Goal: Task Accomplishment & Management: Complete application form

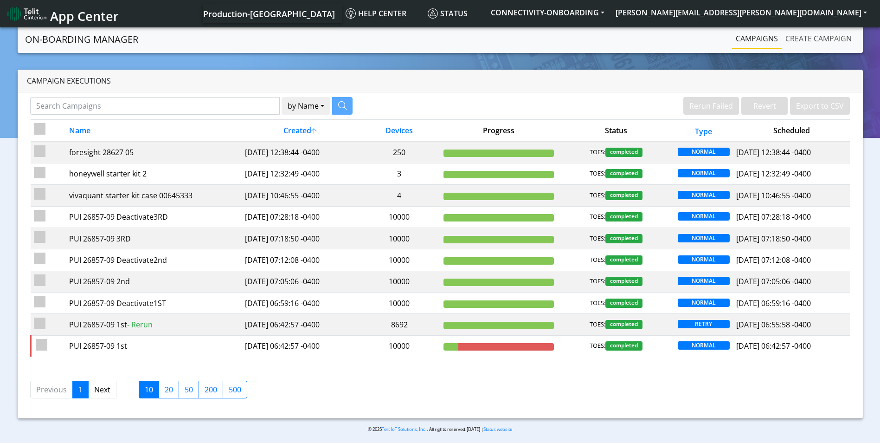
drag, startPoint x: 840, startPoint y: 41, endPoint x: 748, endPoint y: 44, distance: 91.9
click at [840, 41] on link "Create campaign" at bounding box center [819, 38] width 74 height 19
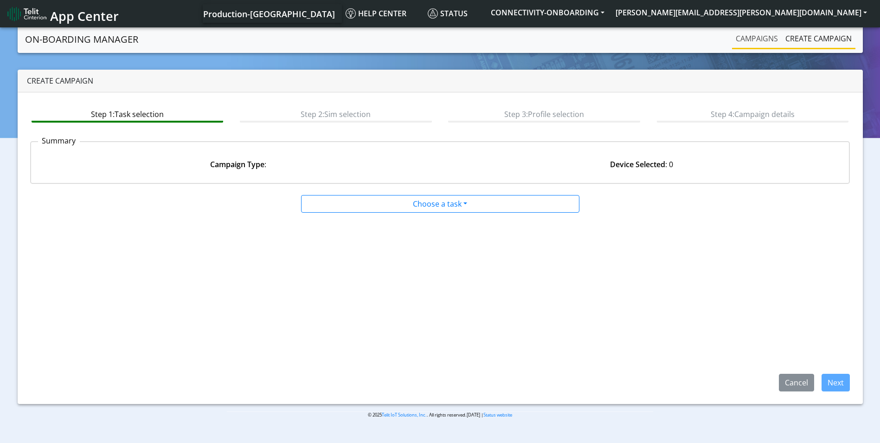
click at [748, 39] on link "Campaigns" at bounding box center [757, 38] width 50 height 19
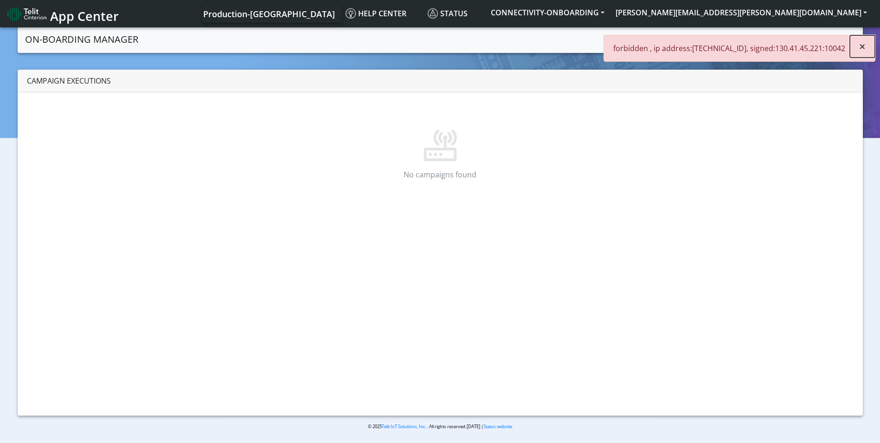
drag, startPoint x: 867, startPoint y: 48, endPoint x: 838, endPoint y: 33, distance: 32.8
click at [867, 48] on button "×" at bounding box center [862, 46] width 25 height 22
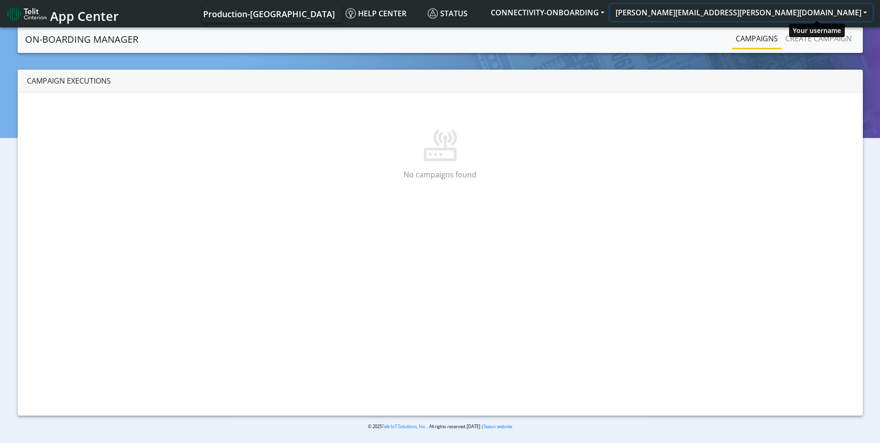
click at [810, 14] on button "[PERSON_NAME][EMAIL_ADDRESS][PERSON_NAME][DOMAIN_NAME]" at bounding box center [741, 12] width 263 height 17
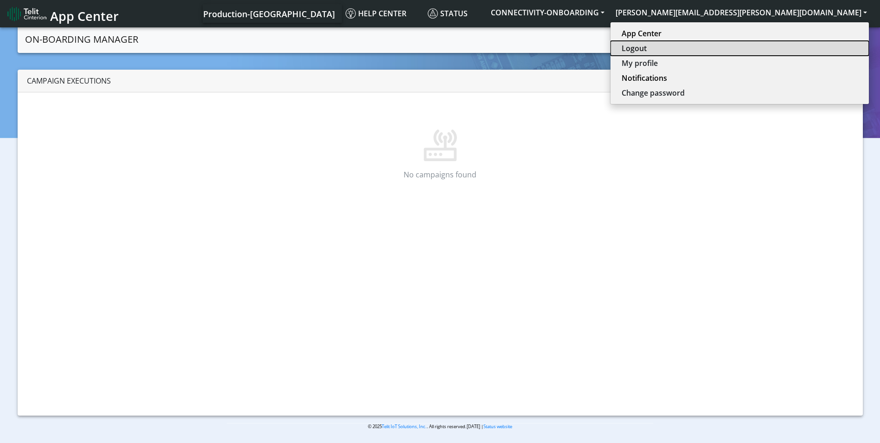
click at [804, 42] on button "Logout" at bounding box center [739, 48] width 258 height 15
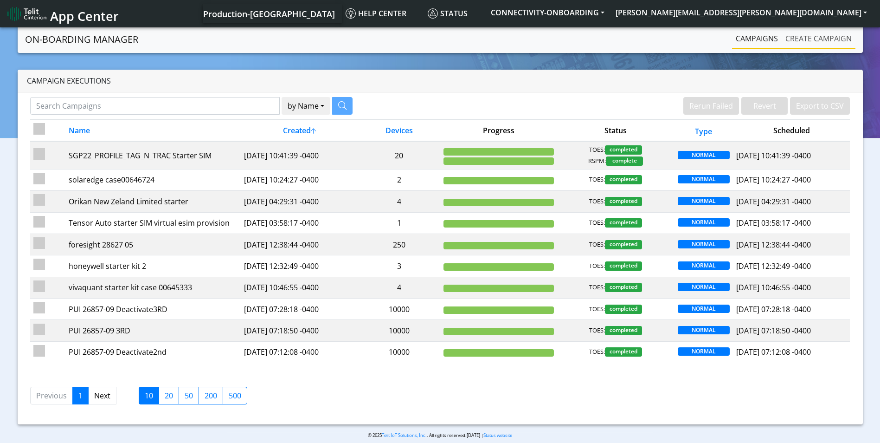
click at [830, 39] on link "Create campaign" at bounding box center [819, 38] width 74 height 19
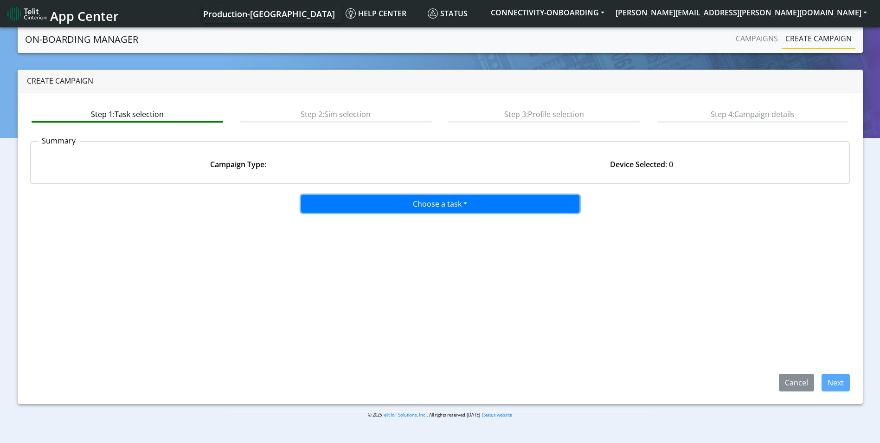
click at [454, 202] on button "Choose a task" at bounding box center [440, 204] width 278 height 18
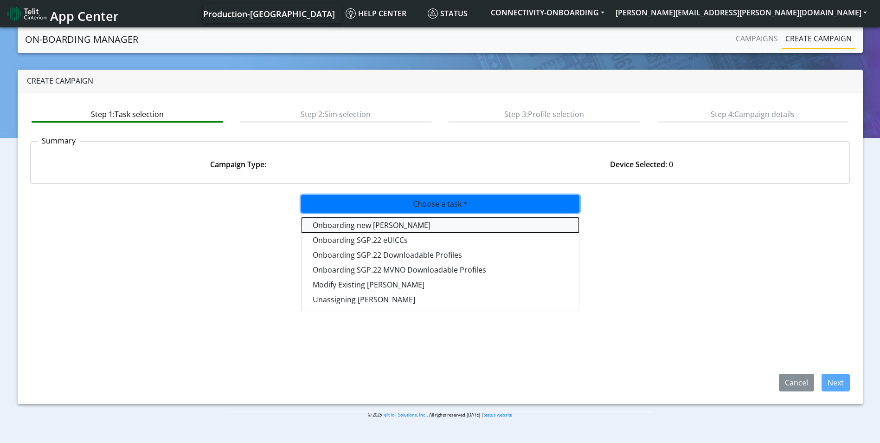
drag, startPoint x: 380, startPoint y: 224, endPoint x: 439, endPoint y: 229, distance: 59.1
click at [380, 224] on tasktoes-dropdown "Onboarding new [PERSON_NAME]" at bounding box center [440, 225] width 277 height 15
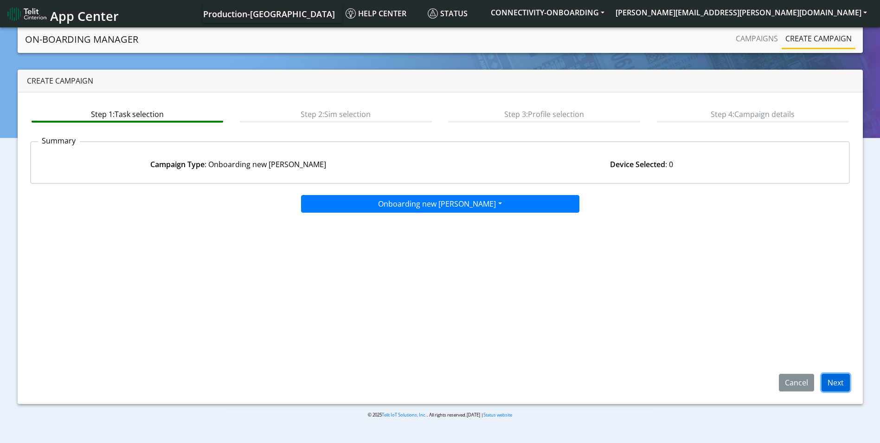
click at [837, 388] on button "Next" at bounding box center [835, 382] width 28 height 18
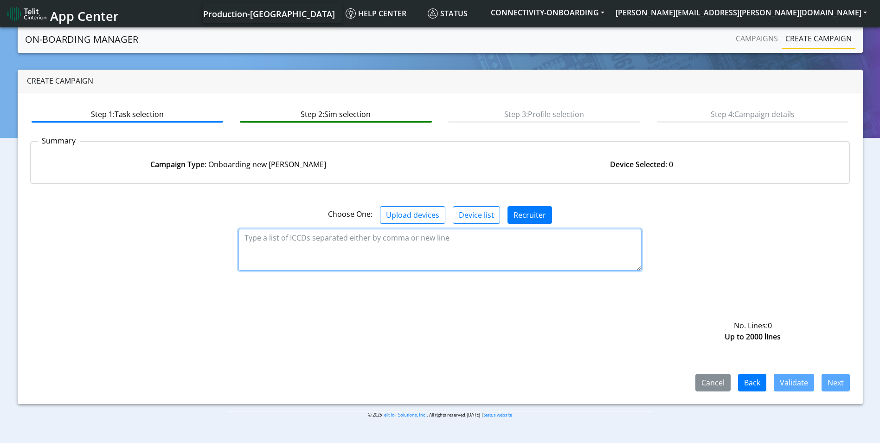
click at [345, 244] on textarea at bounding box center [439, 250] width 403 height 42
paste textarea "89358151000006422706 89358151000006422714 89358151000006422722 8935815100000642…"
type textarea "89358151000006422706 89358151000006422714 89358151000006422722 8935815100000642…"
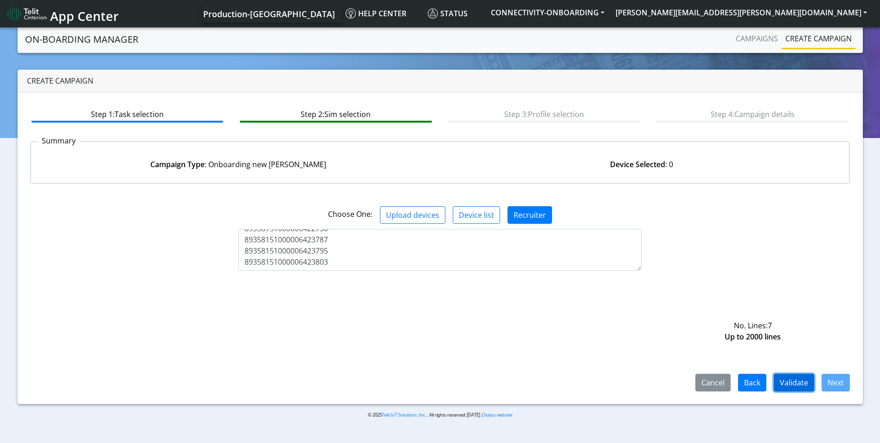
click at [786, 382] on button "Validate" at bounding box center [794, 382] width 40 height 18
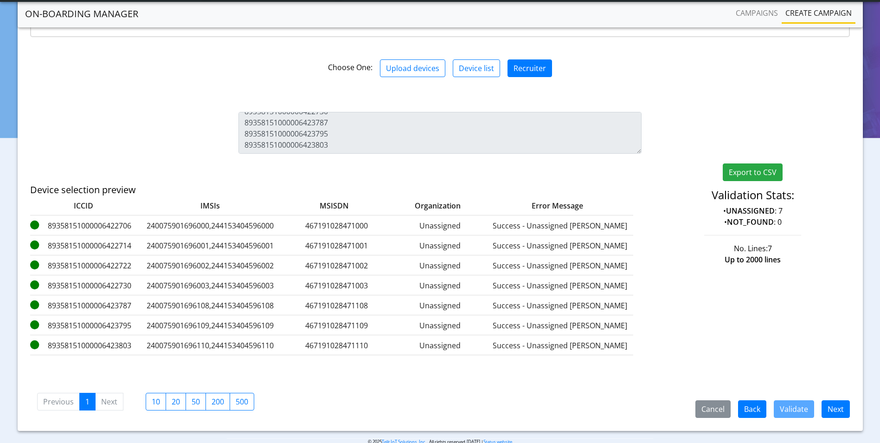
scroll to position [138, 0]
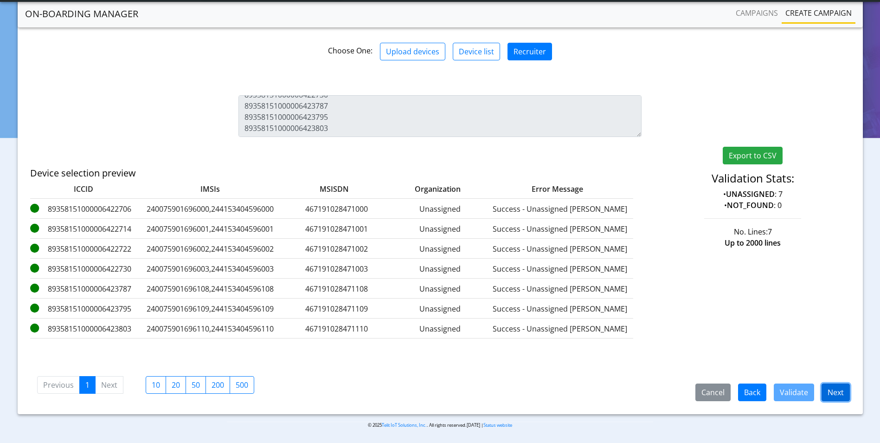
click at [827, 391] on button "Next" at bounding box center [835, 392] width 28 height 18
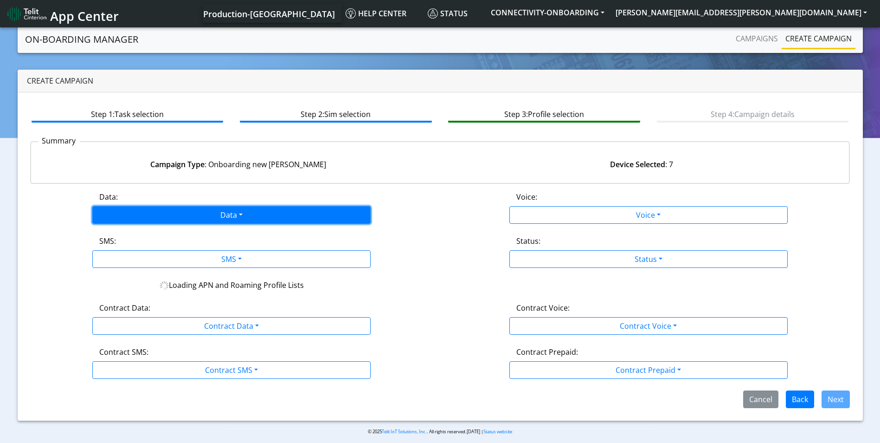
click at [223, 214] on button "Data" at bounding box center [231, 215] width 278 height 18
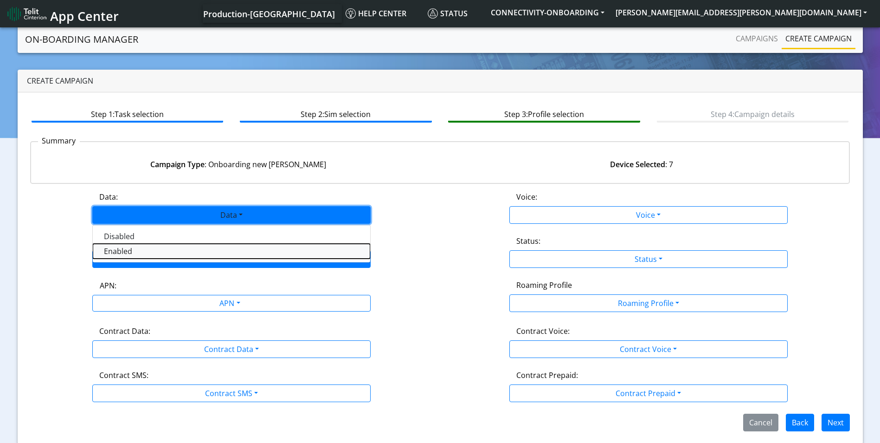
drag, startPoint x: 179, startPoint y: 252, endPoint x: 232, endPoint y: 267, distance: 54.8
click at [180, 252] on button "Enabled" at bounding box center [231, 251] width 277 height 15
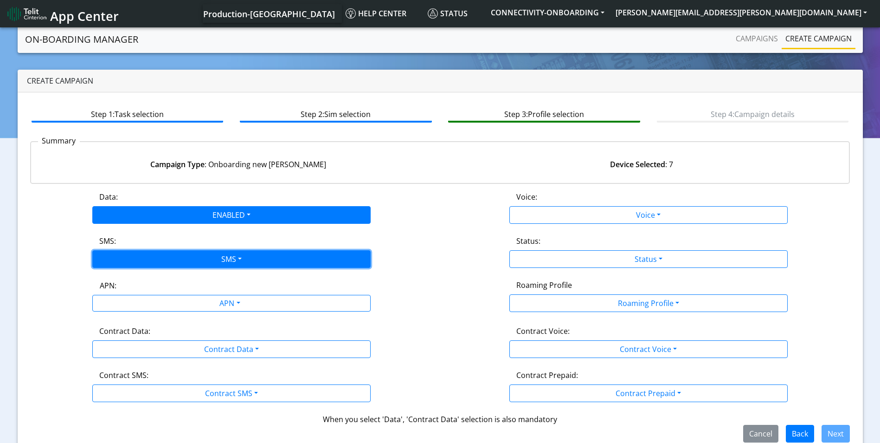
click at [233, 264] on button "SMS" at bounding box center [231, 259] width 278 height 18
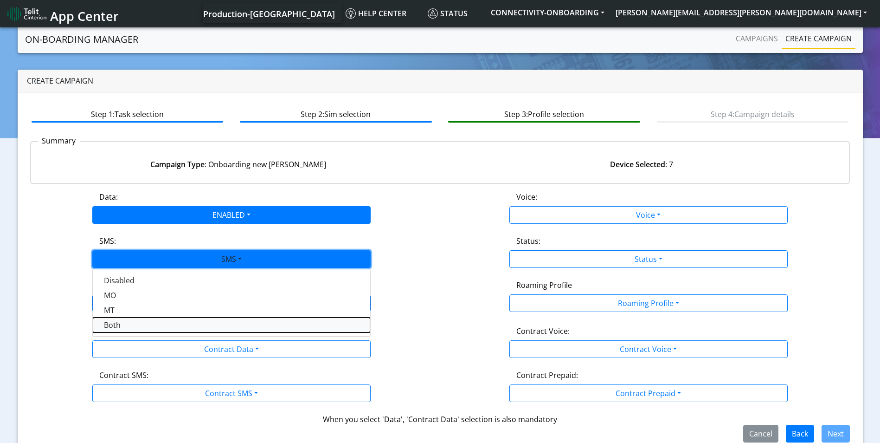
drag, startPoint x: 164, startPoint y: 326, endPoint x: 225, endPoint y: 314, distance: 62.2
click at [165, 326] on button "Both" at bounding box center [231, 324] width 277 height 15
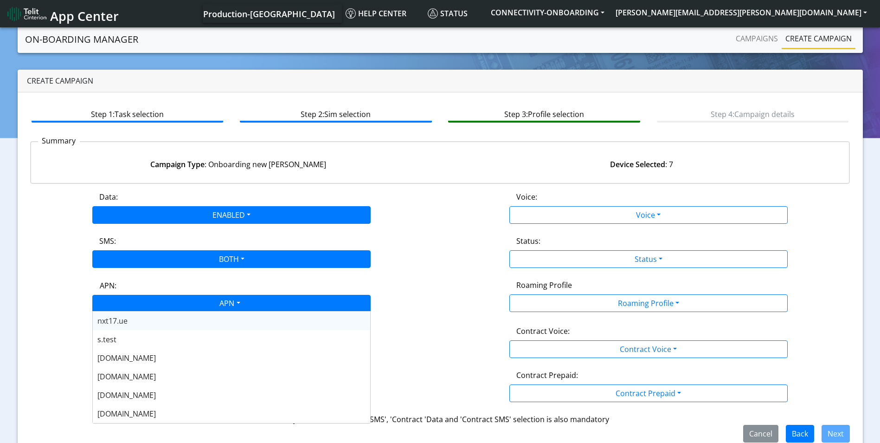
click at [233, 310] on div "APN" at bounding box center [229, 304] width 294 height 18
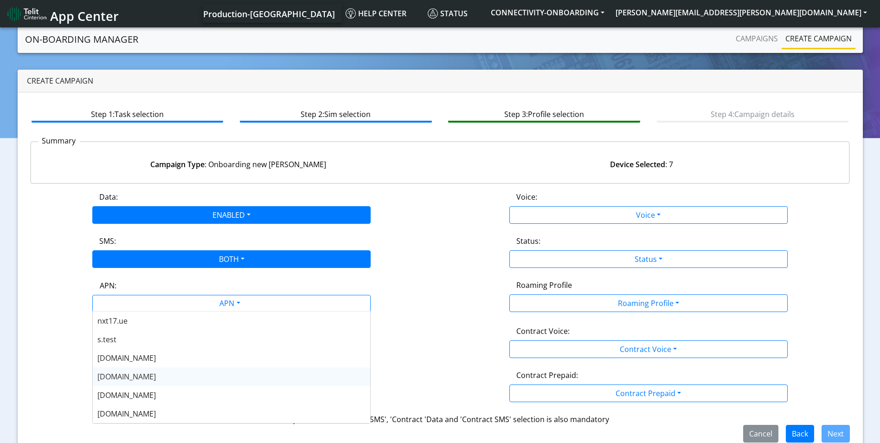
drag, startPoint x: 158, startPoint y: 377, endPoint x: 169, endPoint y: 376, distance: 11.2
click at [158, 377] on div "nxt20.net" at bounding box center [231, 376] width 277 height 19
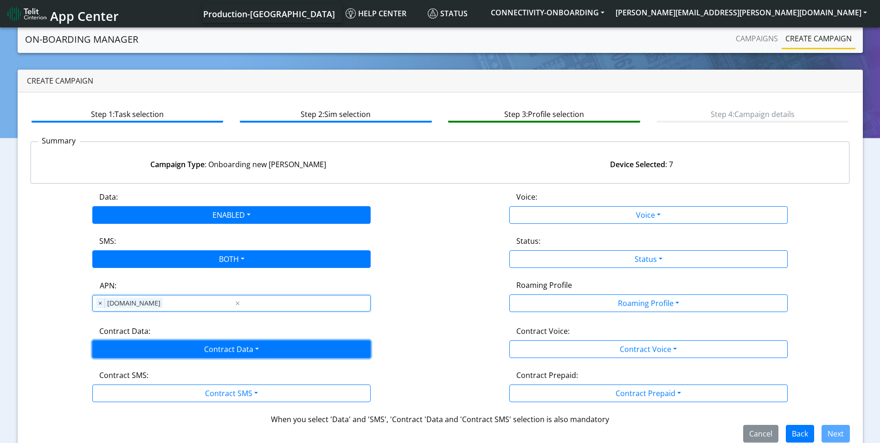
click at [227, 347] on button "Contract Data" at bounding box center [231, 349] width 278 height 18
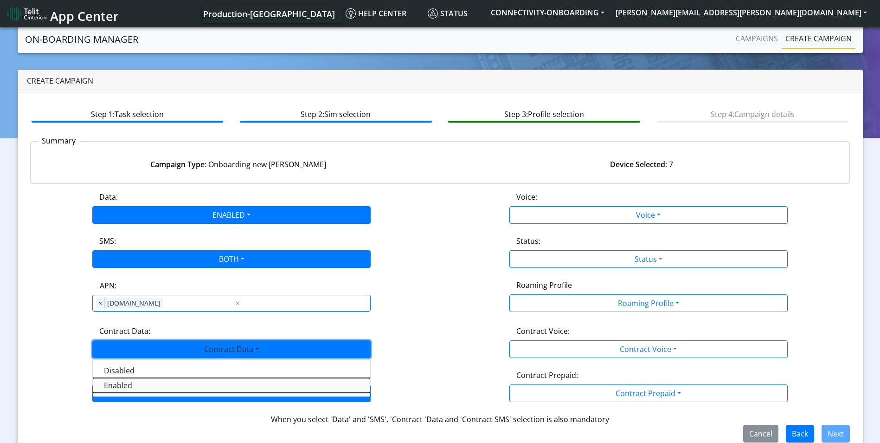
drag, startPoint x: 173, startPoint y: 380, endPoint x: 211, endPoint y: 385, distance: 37.9
click at [175, 380] on Dataenabled-dropdown "Enabled" at bounding box center [231, 385] width 277 height 15
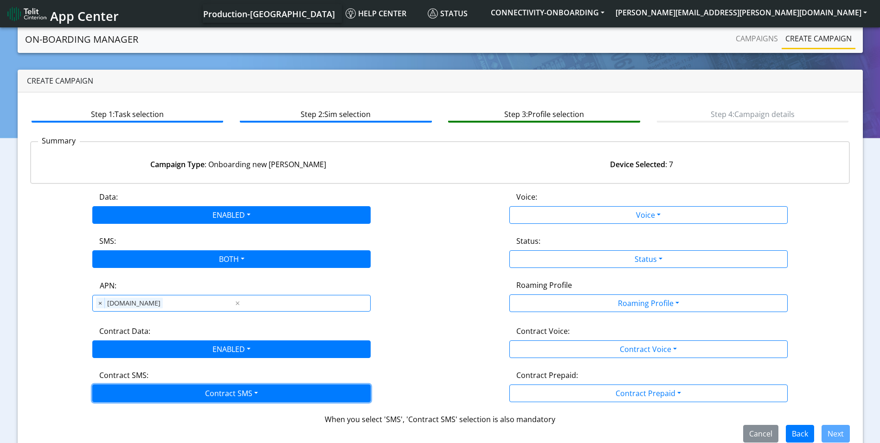
click at [213, 385] on button "Contract SMS" at bounding box center [231, 393] width 278 height 18
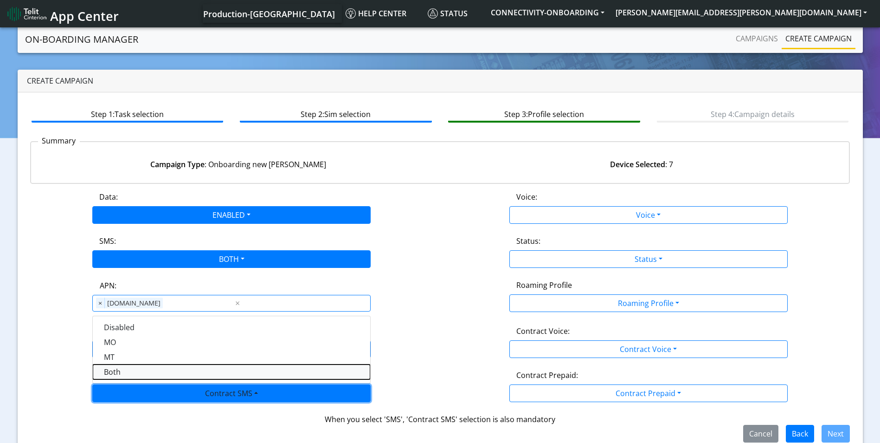
drag, startPoint x: 152, startPoint y: 374, endPoint x: 477, endPoint y: 312, distance: 331.5
click at [153, 373] on SMSboth-dropdown "Both" at bounding box center [231, 371] width 277 height 15
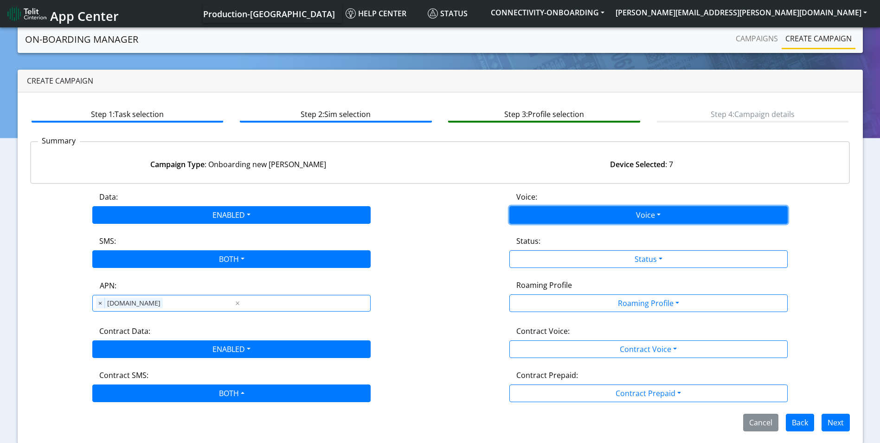
click at [635, 215] on button "Voice" at bounding box center [648, 215] width 278 height 18
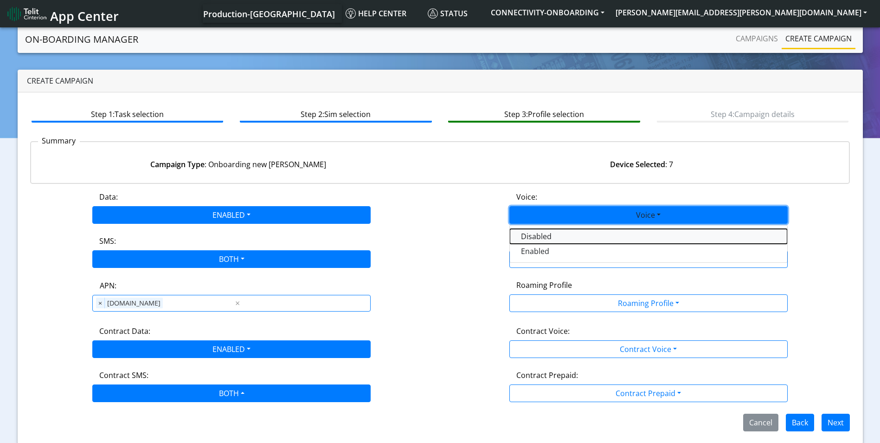
click at [587, 236] on button "Disabled" at bounding box center [648, 236] width 277 height 15
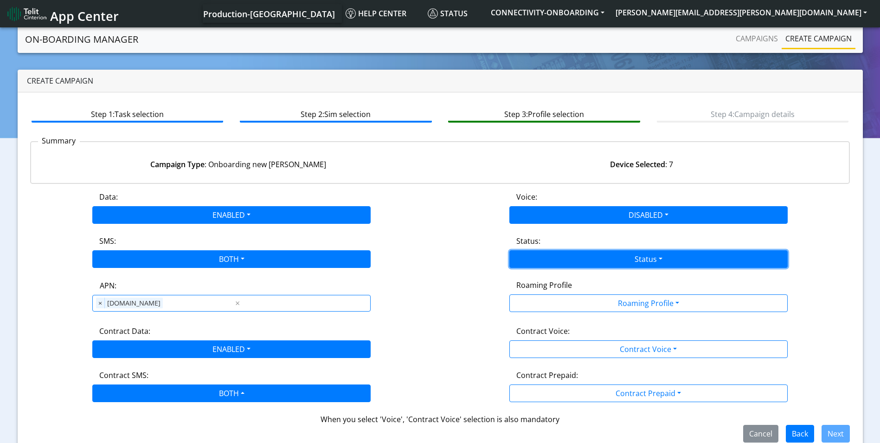
click at [654, 254] on button "Status" at bounding box center [648, 259] width 278 height 18
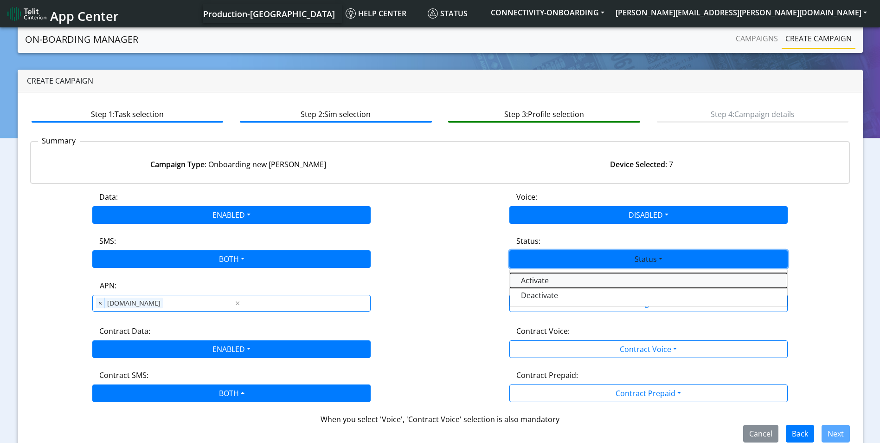
drag, startPoint x: 559, startPoint y: 281, endPoint x: 607, endPoint y: 299, distance: 51.1
click at [560, 281] on button "Activate" at bounding box center [648, 280] width 277 height 15
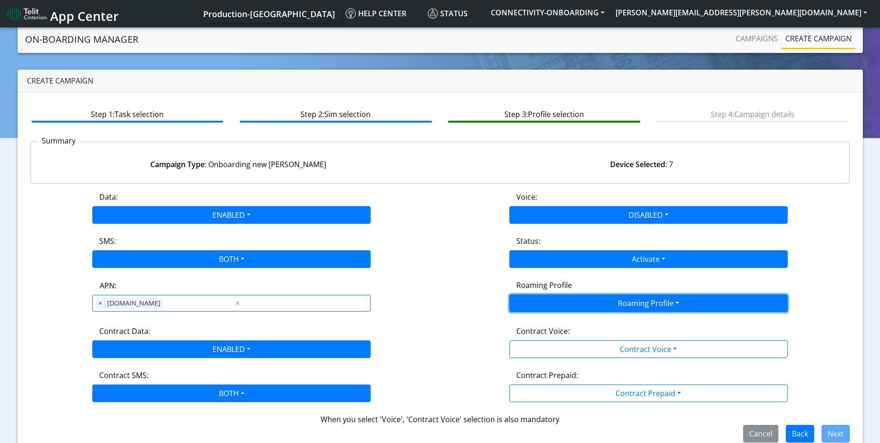
click at [608, 299] on button "Roaming Profile" at bounding box center [648, 303] width 278 height 18
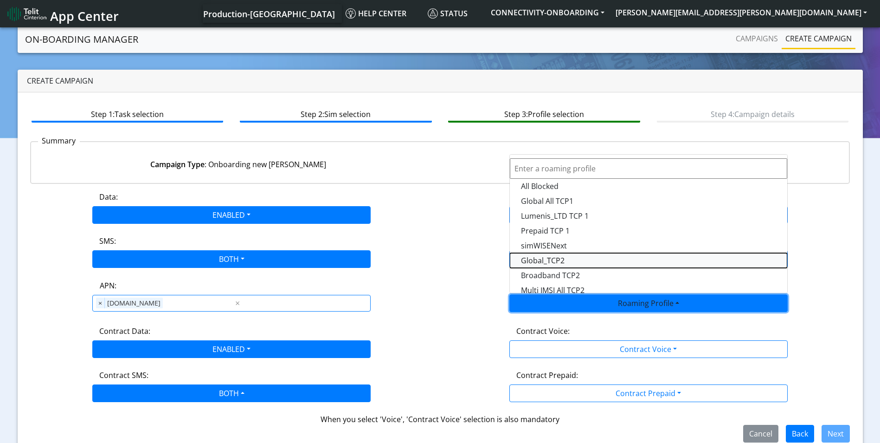
click at [569, 261] on Profile-dropdown "Global_TCP2" at bounding box center [648, 260] width 277 height 15
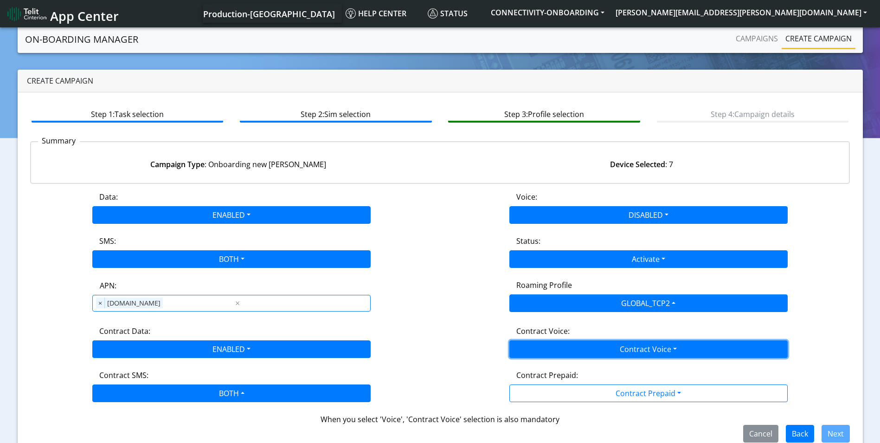
click at [643, 346] on button "Contract Voice" at bounding box center [648, 349] width 278 height 18
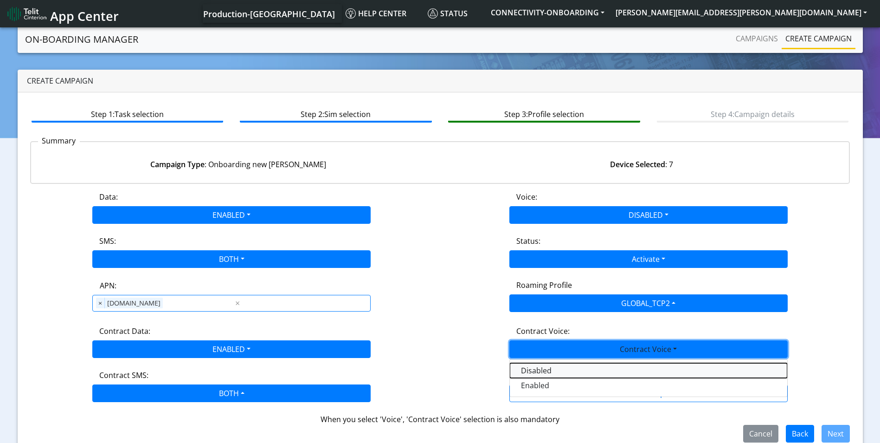
drag, startPoint x: 550, startPoint y: 368, endPoint x: 558, endPoint y: 369, distance: 8.4
click at [550, 368] on Voicedisabled-dropdown "Disabled" at bounding box center [648, 370] width 277 height 15
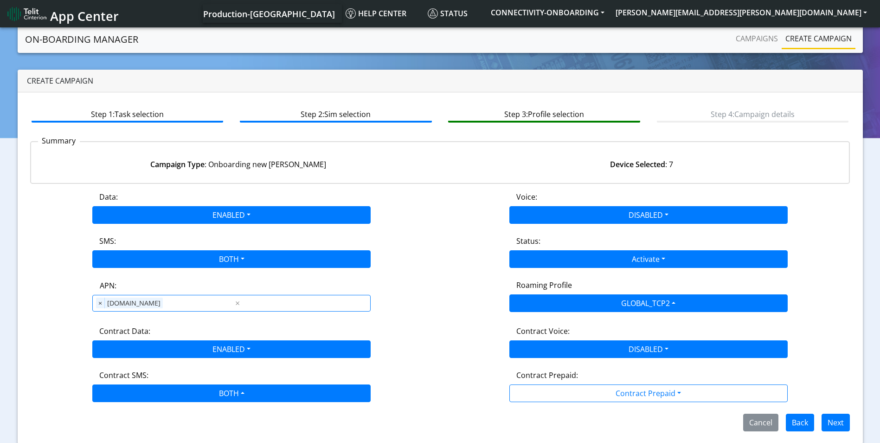
click at [615, 381] on div "Contract Prepaid:" at bounding box center [648, 376] width 278 height 15
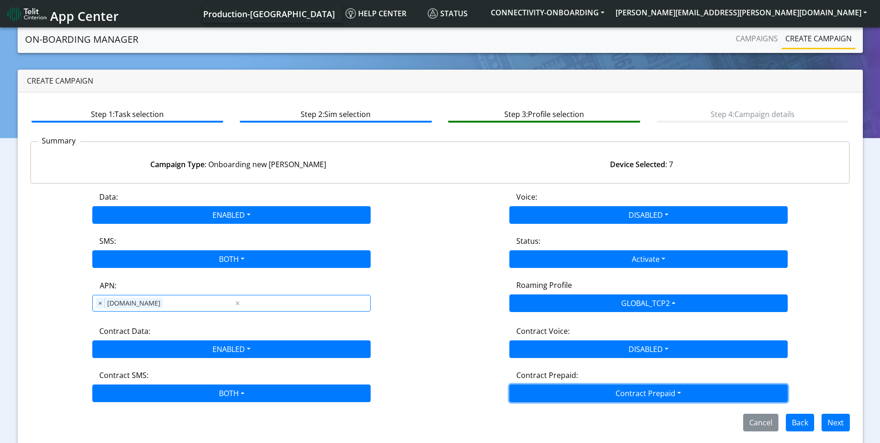
click at [618, 387] on button "Contract Prepaid" at bounding box center [648, 393] width 278 height 18
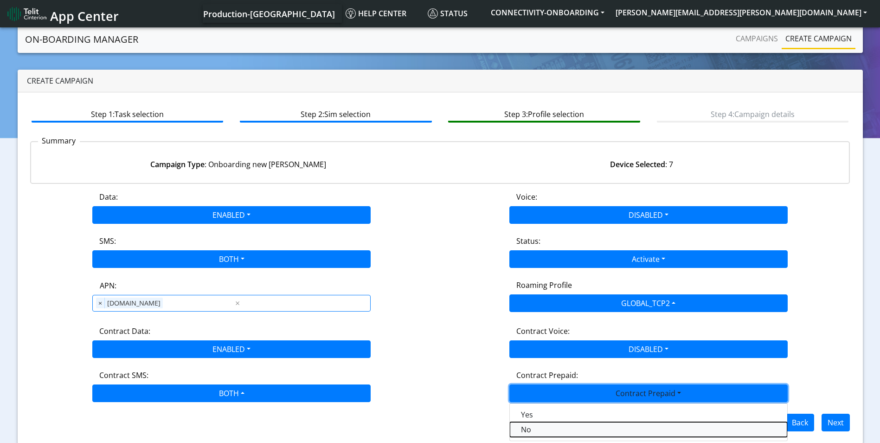
drag, startPoint x: 539, startPoint y: 430, endPoint x: 561, endPoint y: 428, distance: 21.9
click at [539, 430] on Prepaidnotprepaid-dropdown "No" at bounding box center [648, 429] width 277 height 15
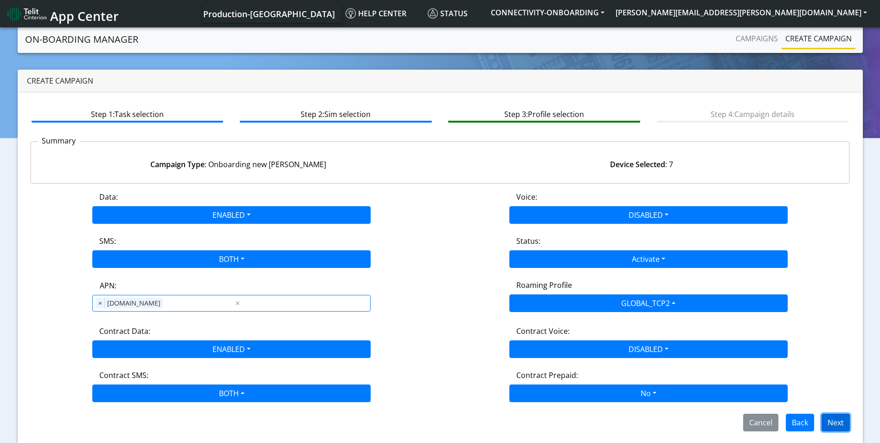
click at [843, 417] on button "Next" at bounding box center [835, 422] width 28 height 18
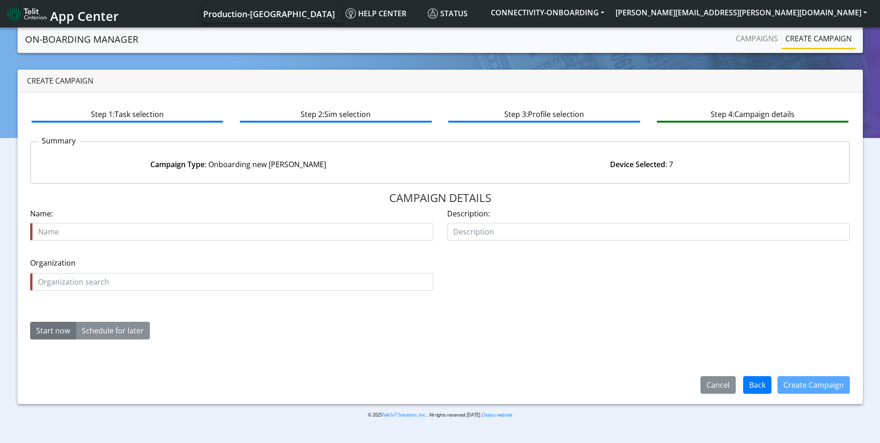
click at [81, 233] on input "text" at bounding box center [231, 232] width 403 height 18
type input "sos anywhere reel tcp2 starter"
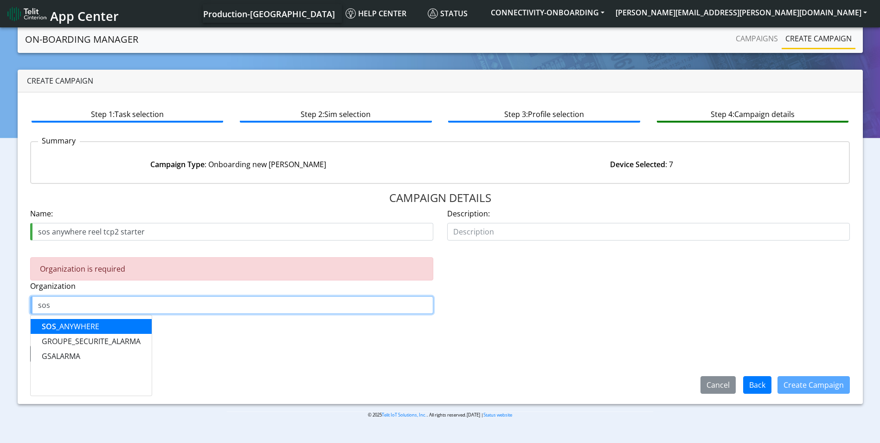
click at [92, 322] on ngb-highlight "SOS _ANYWHERE" at bounding box center [71, 326] width 58 height 10
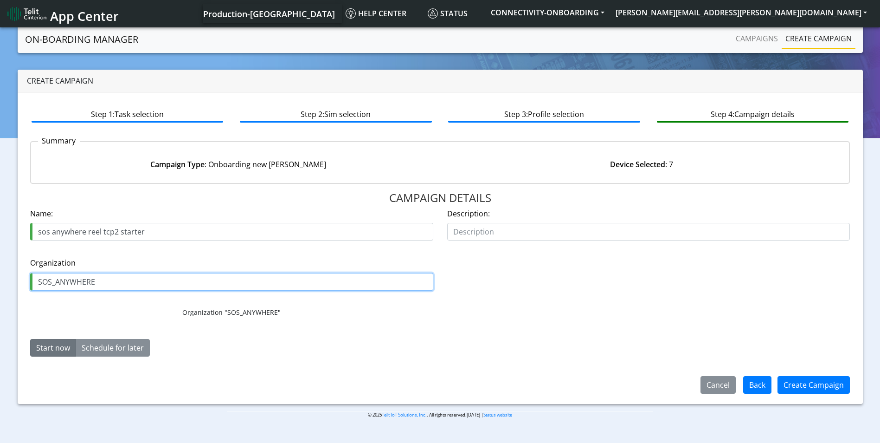
type input "SOS_ANYWHERE"
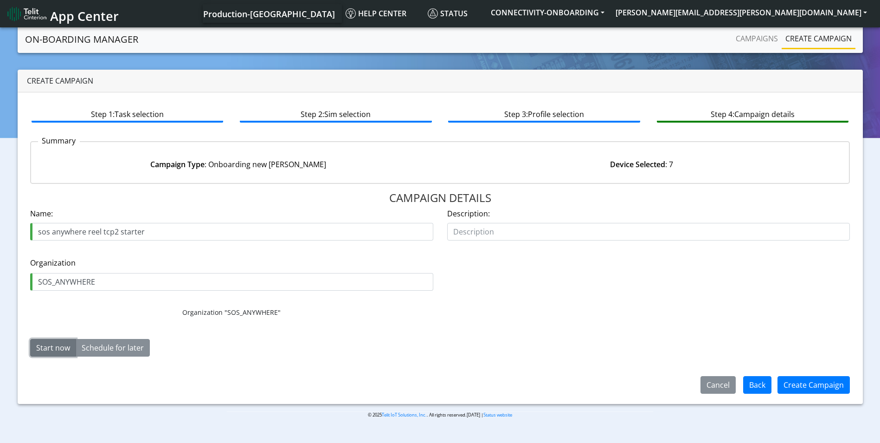
click at [51, 346] on button "Start now" at bounding box center [53, 348] width 46 height 18
click at [834, 385] on button "Create Campaign" at bounding box center [813, 385] width 72 height 18
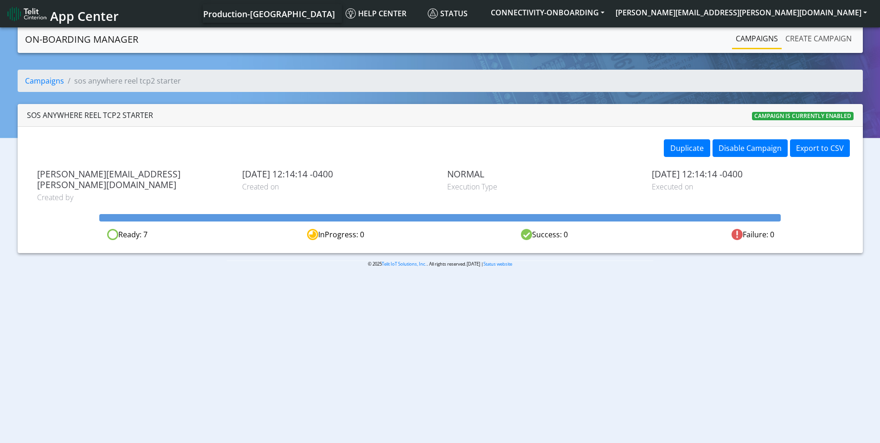
drag, startPoint x: 836, startPoint y: 34, endPoint x: 757, endPoint y: 41, distance: 78.7
click at [835, 34] on link "Create campaign" at bounding box center [819, 38] width 74 height 19
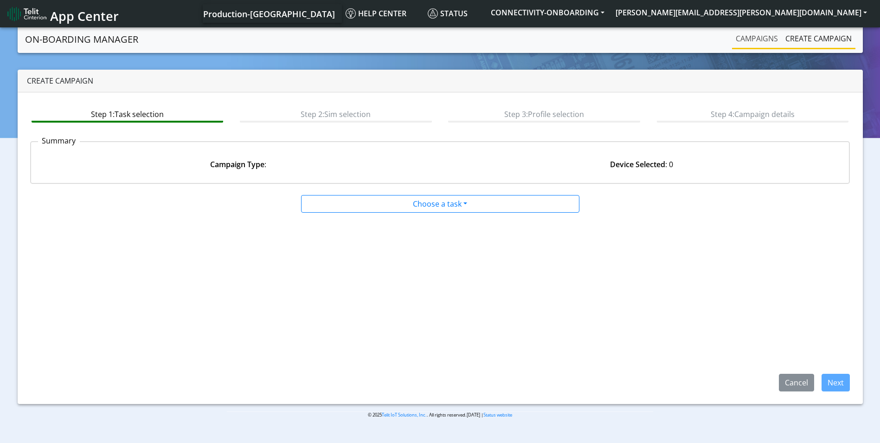
click at [755, 40] on link "Campaigns" at bounding box center [757, 38] width 50 height 19
